Goal: Navigation & Orientation: Find specific page/section

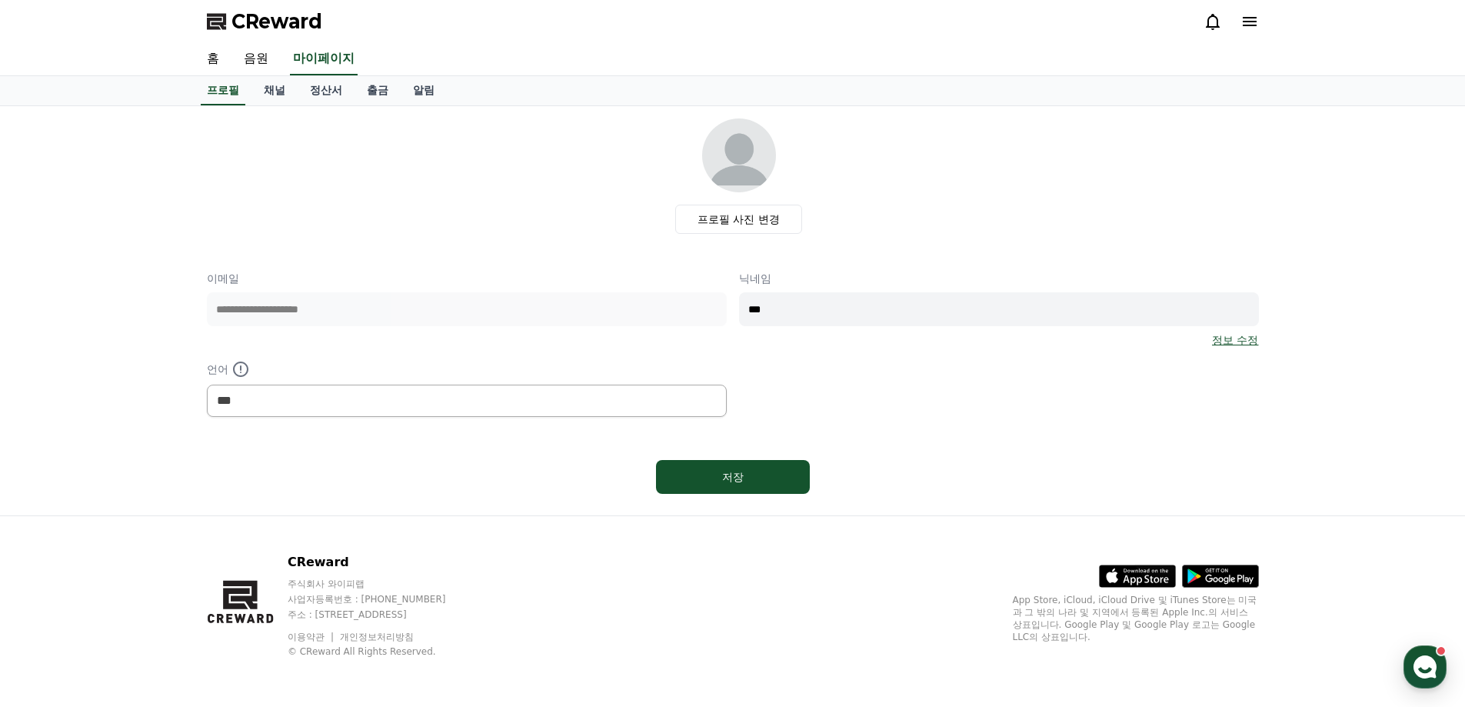
select select "**********"
click at [268, 57] on link "음원" at bounding box center [255, 59] width 49 height 32
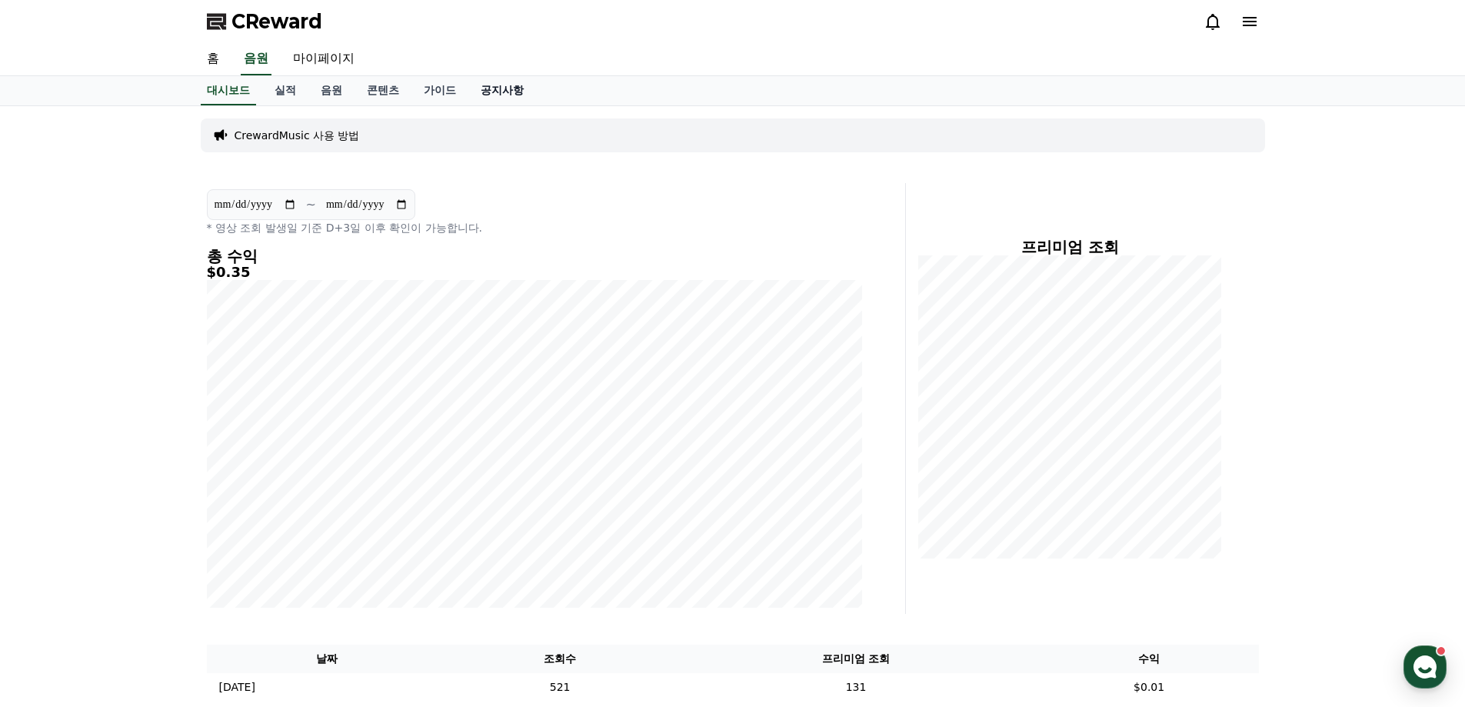
click at [501, 92] on link "공지사항" at bounding box center [502, 90] width 68 height 29
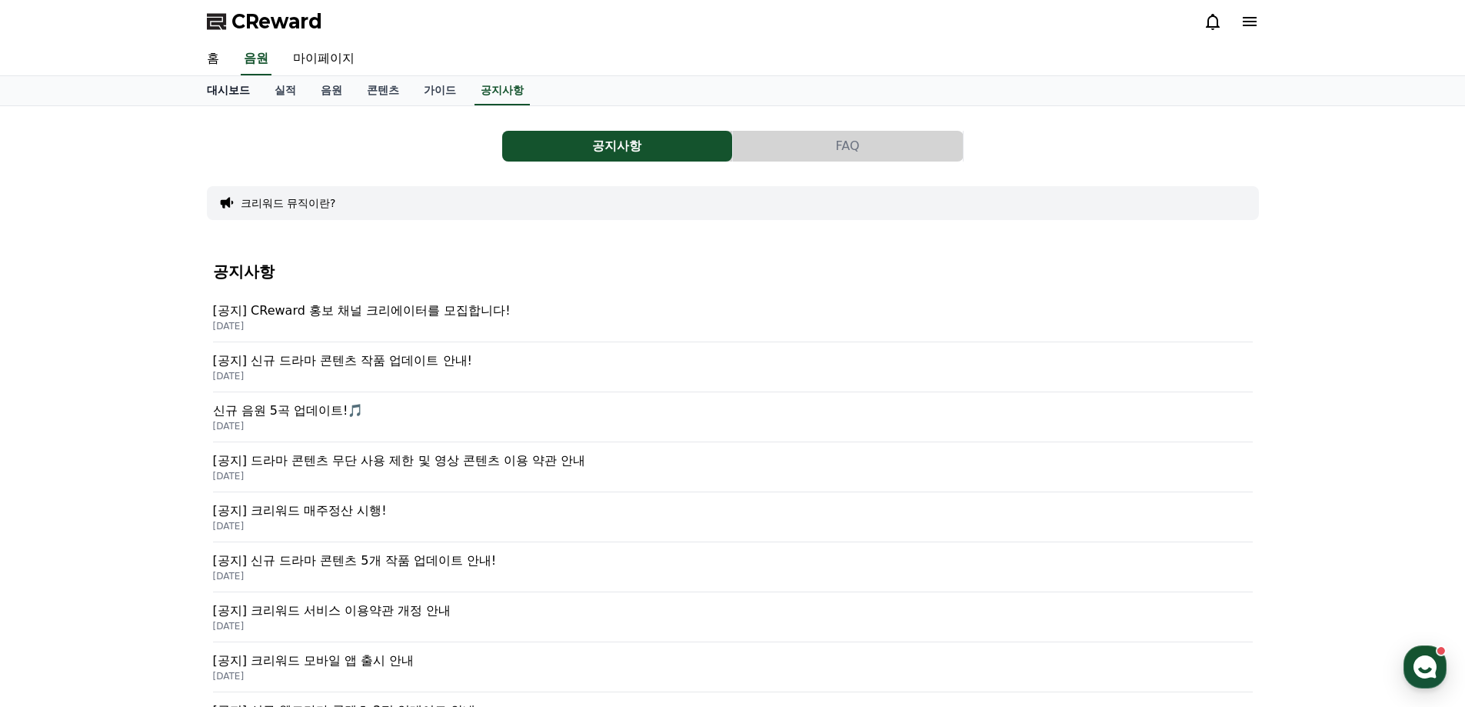
click at [208, 95] on link "대시보드" at bounding box center [229, 90] width 68 height 29
